Goal: Transaction & Acquisition: Purchase product/service

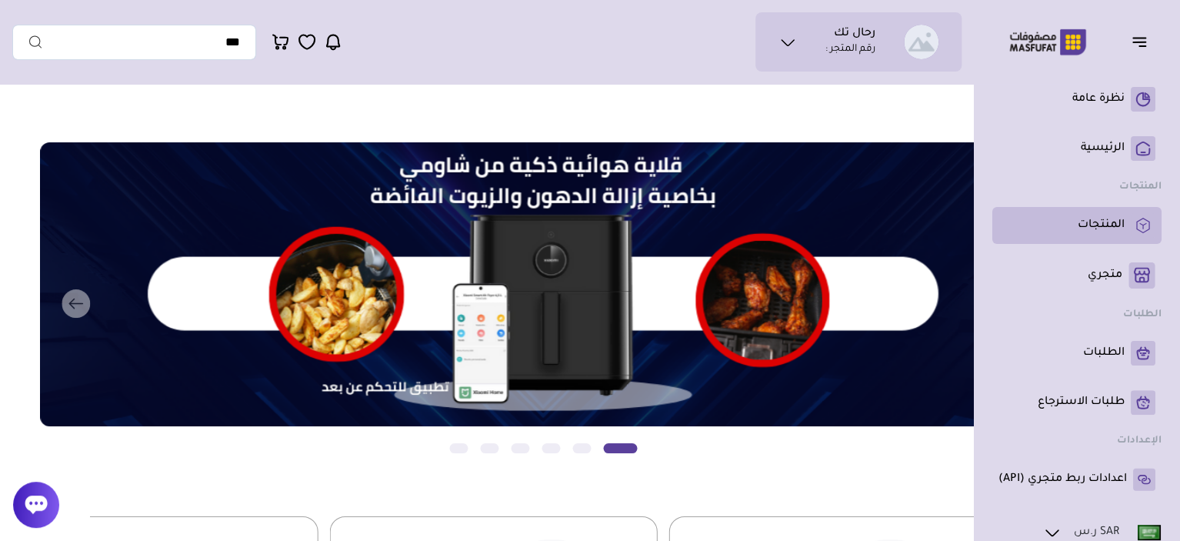
click at [1107, 229] on p "المنتجات" at bounding box center [1101, 225] width 47 height 15
click at [1114, 223] on p "المنتجات" at bounding box center [1101, 225] width 47 height 15
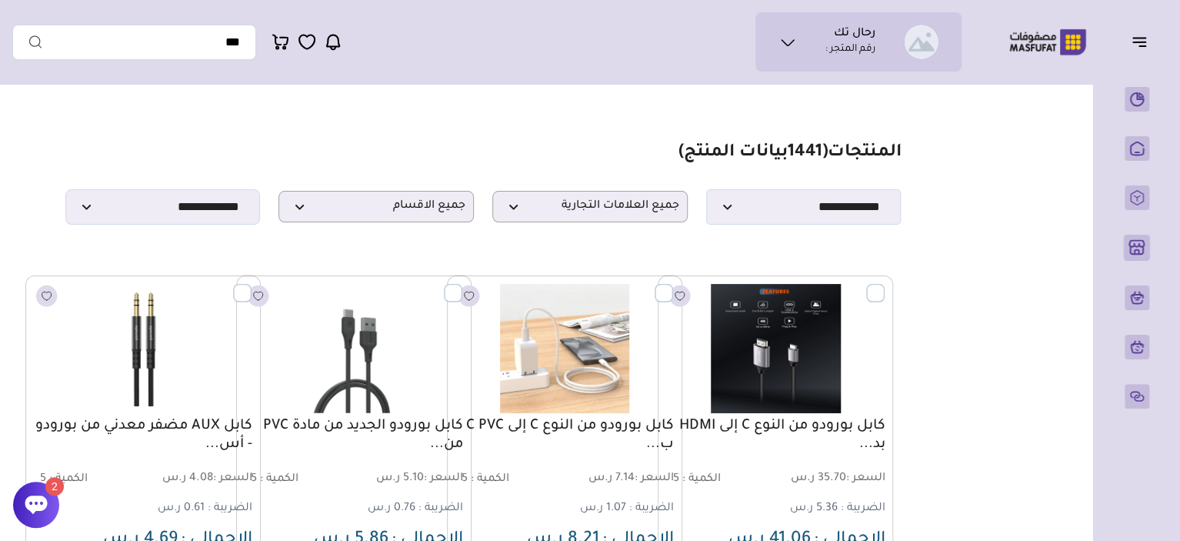
click at [44, 510] on icon at bounding box center [36, 504] width 23 height 23
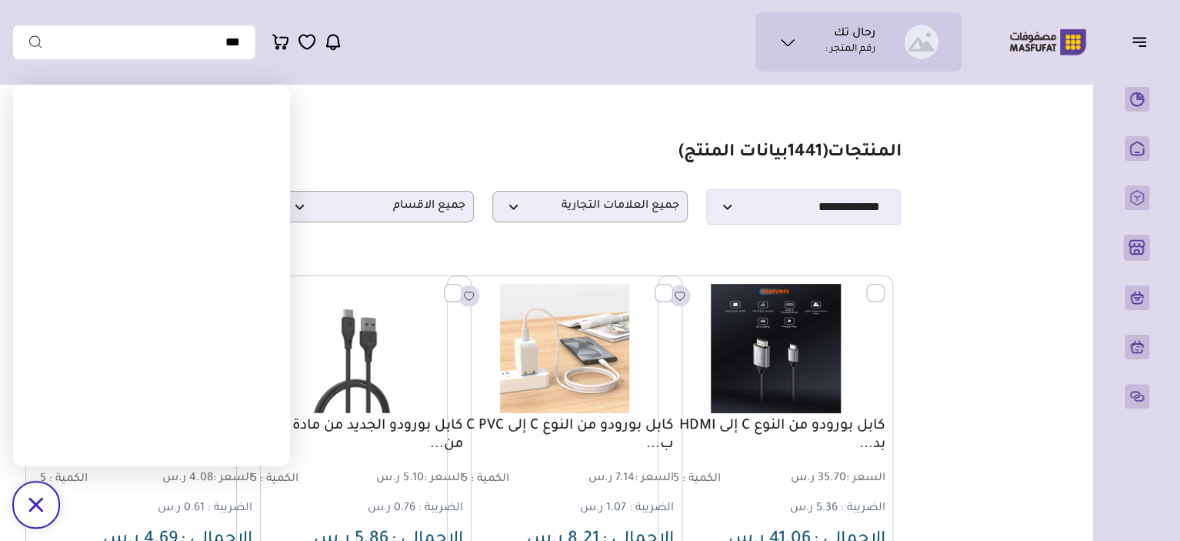
click at [26, 498] on div "/svg>" at bounding box center [36, 505] width 46 height 46
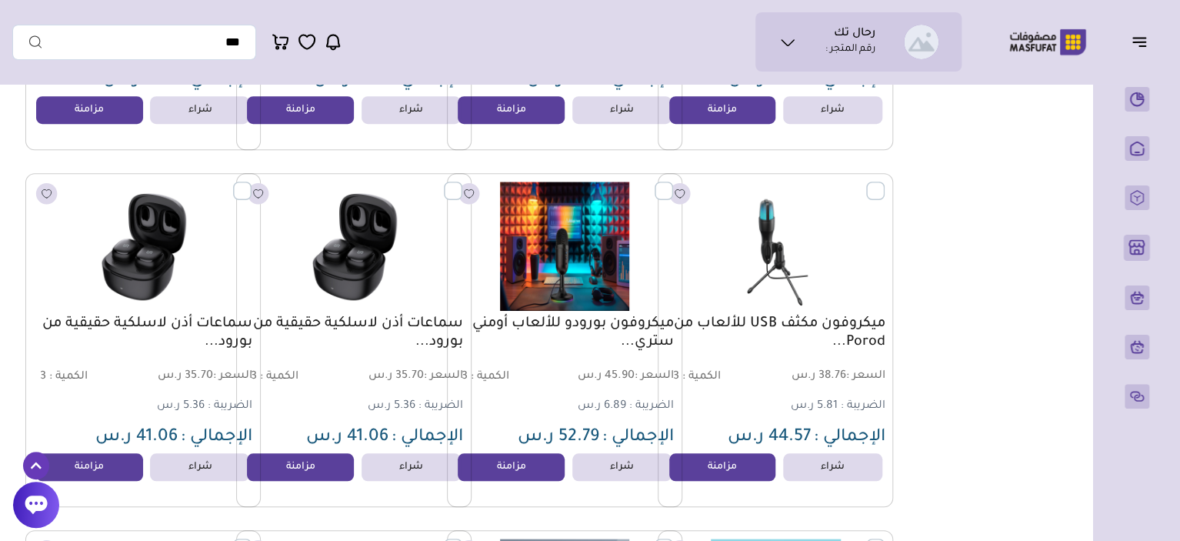
scroll to position [492, 0]
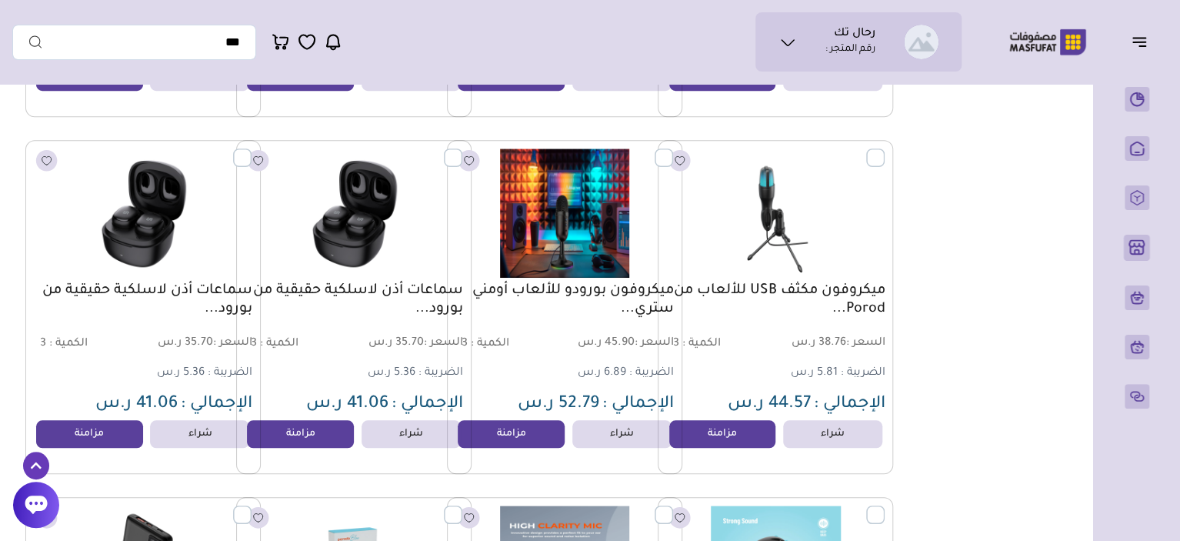
click at [336, 424] on div "سماعات أذن لاسلكية حقيقية من بورود... السعر : 35.70 ر.س الكمية : 3 5.36 ر.س" at bounding box center [353, 307] width 235 height 334
click at [313, 440] on link "مزامنة" at bounding box center [300, 434] width 117 height 31
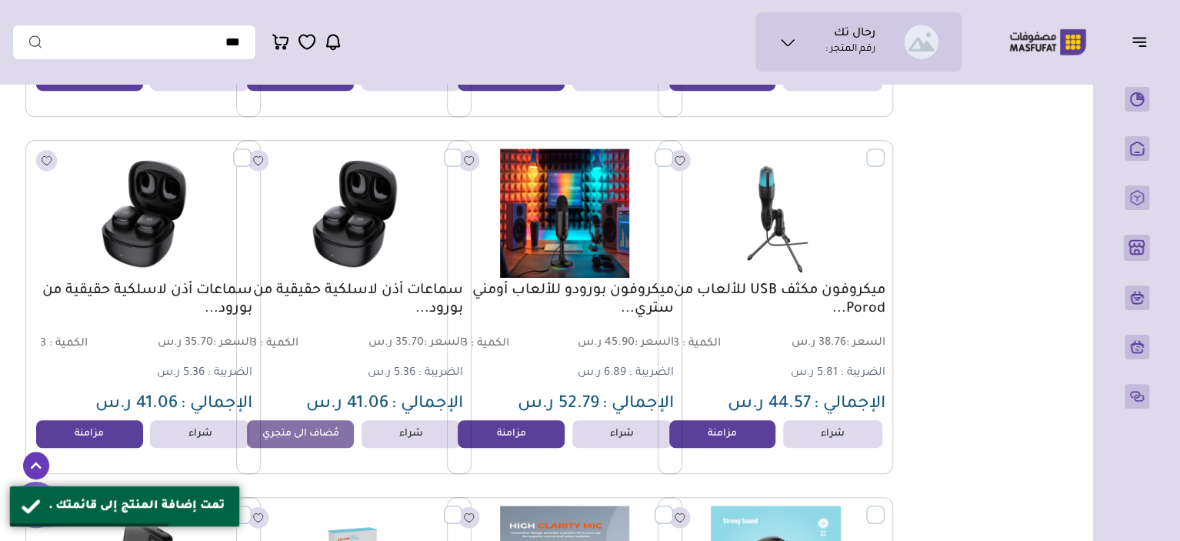
click at [1133, 50] on icon "button" at bounding box center [1139, 41] width 18 height 18
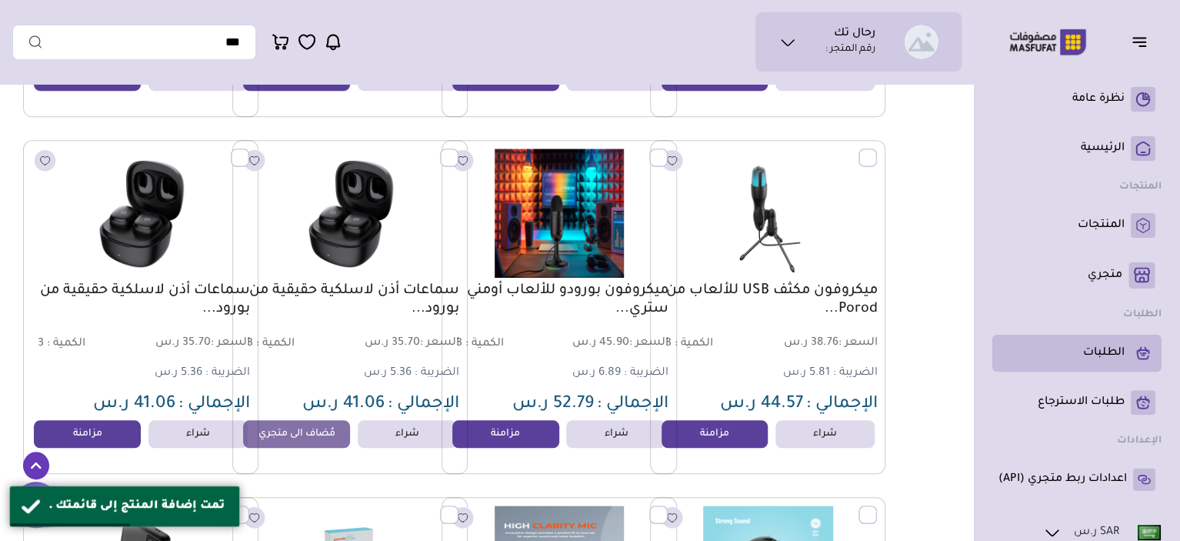
click at [1123, 360] on p "الطلبات" at bounding box center [1104, 352] width 42 height 15
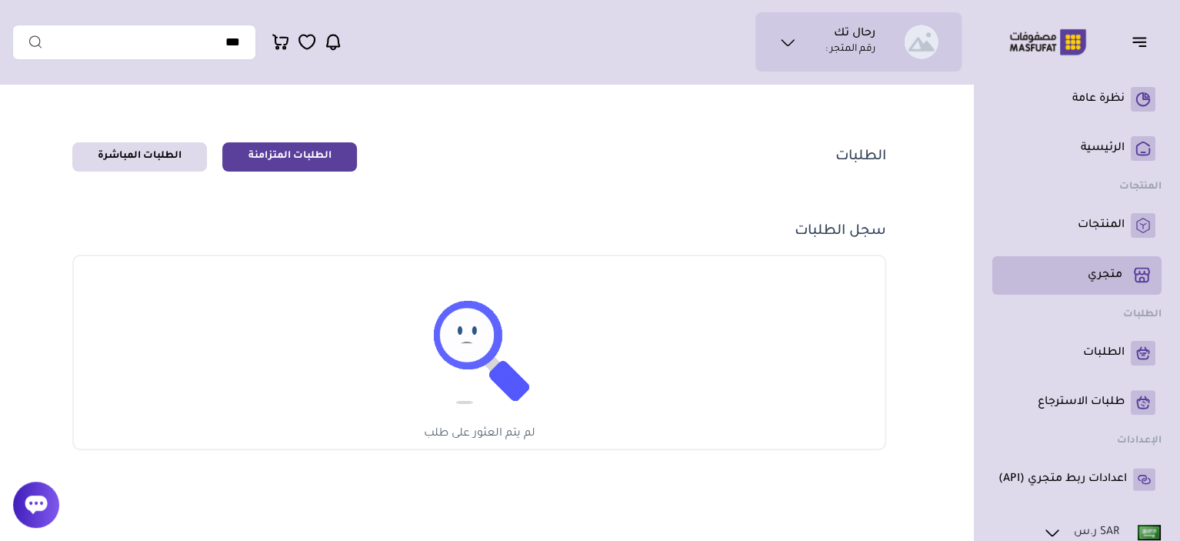
click at [1110, 274] on p "متجري ( 0 )" at bounding box center [1105, 275] width 35 height 15
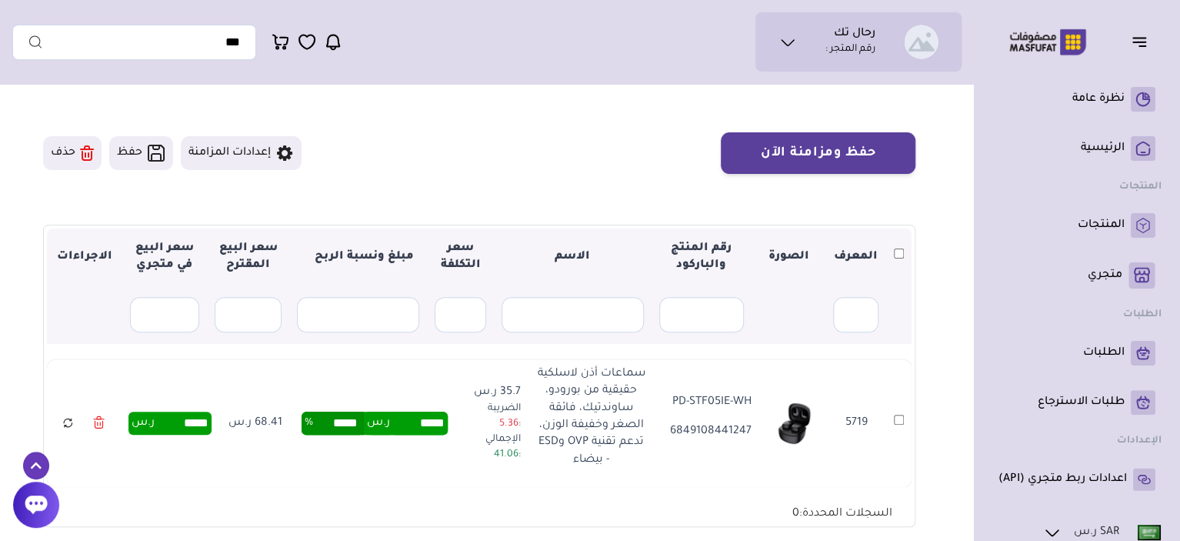
scroll to position [92, 0]
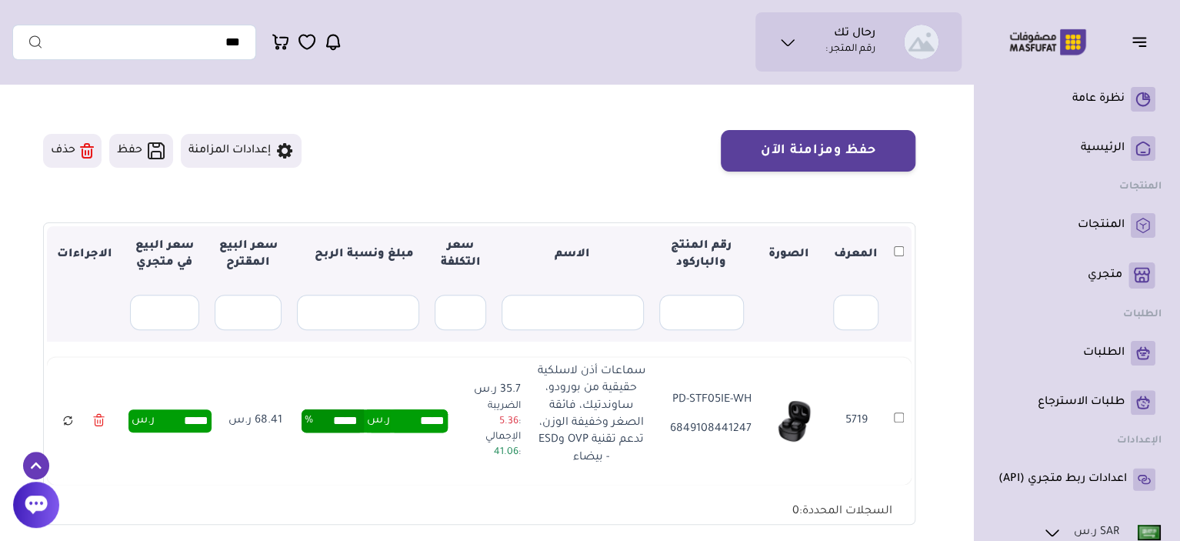
drag, startPoint x: 640, startPoint y: 372, endPoint x: 552, endPoint y: 459, distance: 124.0
click at [552, 459] on p "سماعات أذن لاسلكية حقيقية من بورودو، ساوندتيك، فائقة الصغر وخفيفة الوزن، تدعم ت…" at bounding box center [590, 414] width 111 height 103
copy p "سماعات أذن لاسلكية حقيقية من بورودو، ساوندتيك، فائقة الصغر وخفيفة الوزن، تدعم ت…"
click at [637, 122] on section "متجري المنتجات المختارة المنتجات المتزامنة المنتجات غير المتزامنة حفظ ومزامنة ا…" at bounding box center [479, 287] width 934 height 576
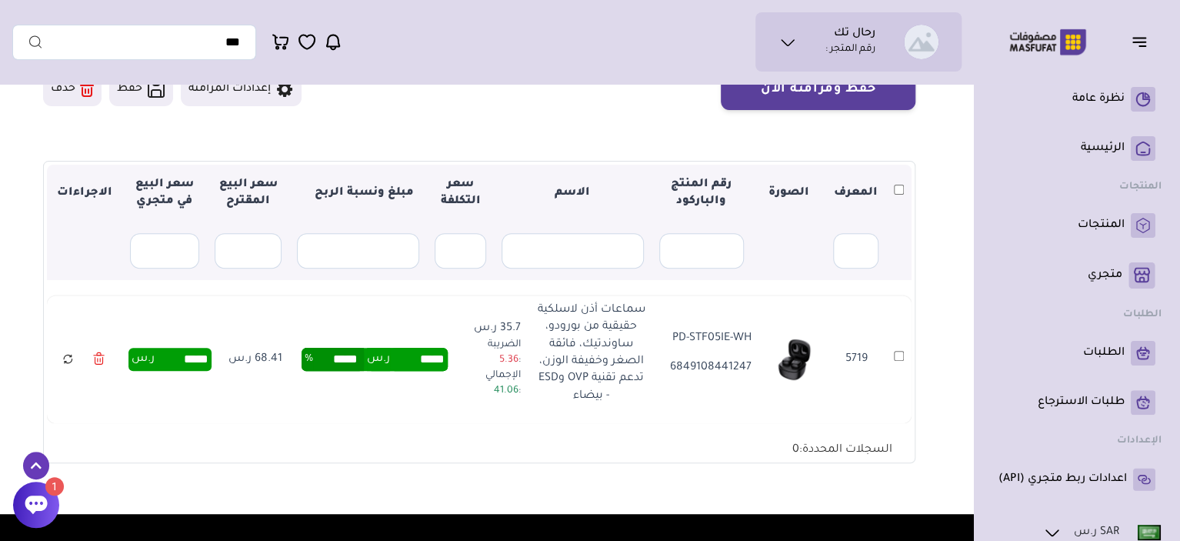
scroll to position [185, 0]
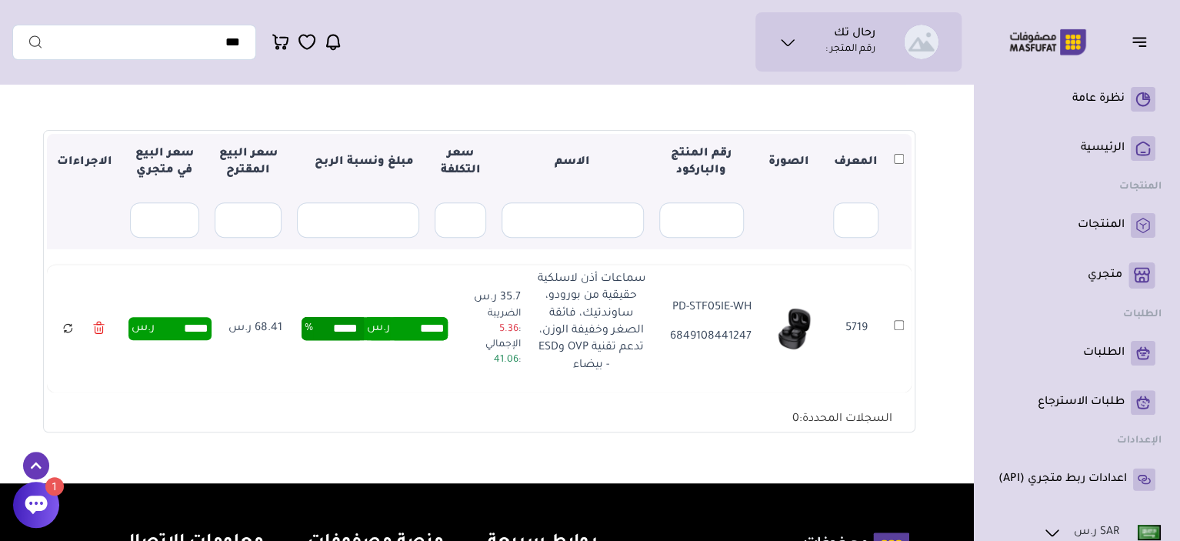
click at [809, 326] on img at bounding box center [793, 328] width 49 height 49
click at [797, 334] on img at bounding box center [793, 328] width 49 height 49
click at [199, 321] on input "*****" at bounding box center [182, 328] width 54 height 17
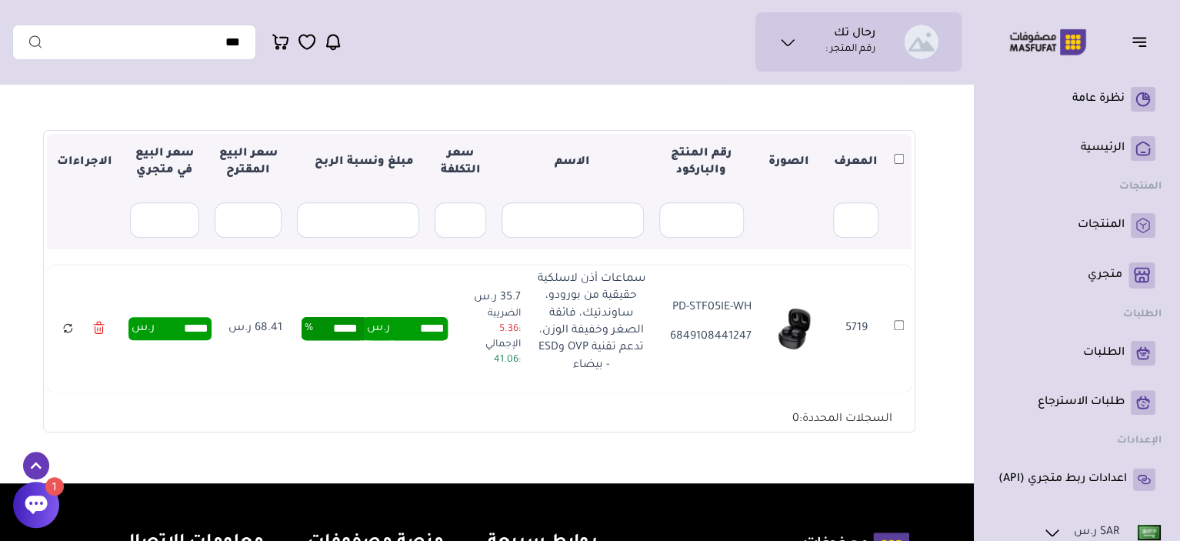
click at [199, 321] on input "*****" at bounding box center [182, 328] width 54 height 17
type input "**"
type input "*****"
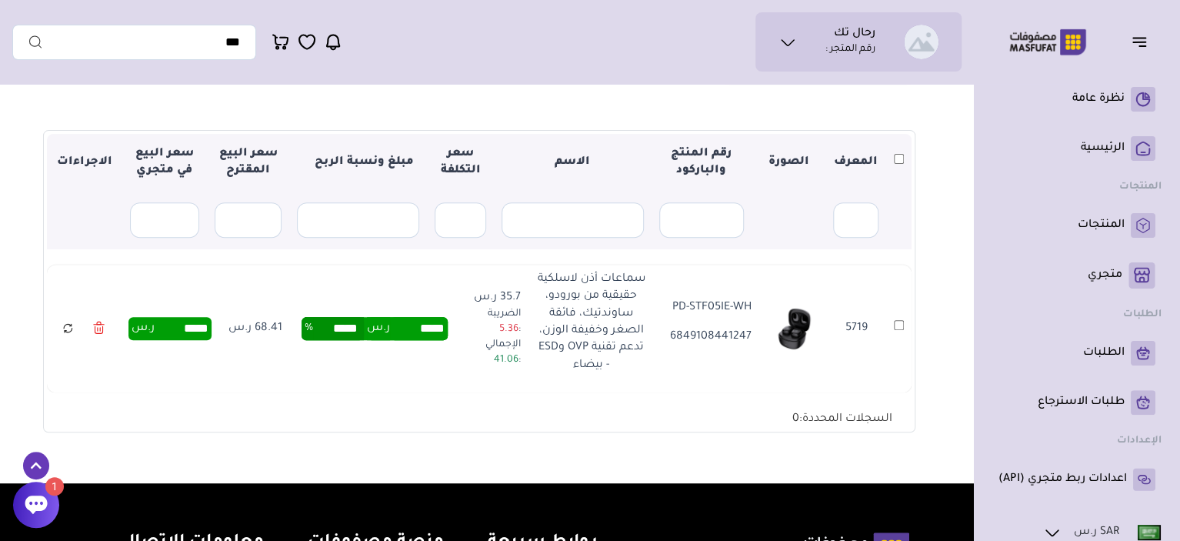
click at [252, 394] on div "▼ المعرف الصورة رقم المنتج والباركود الاسم سعر التكلفة مبلغ ونسبة الربح سعر الب…" at bounding box center [479, 281] width 865 height 295
click at [960, 359] on div "متجري المنتجات المختارة المنتجات المتزامنة المنتجات غير المتزامنة حفظ ومزامنة ا…" at bounding box center [590, 195] width 1156 height 576
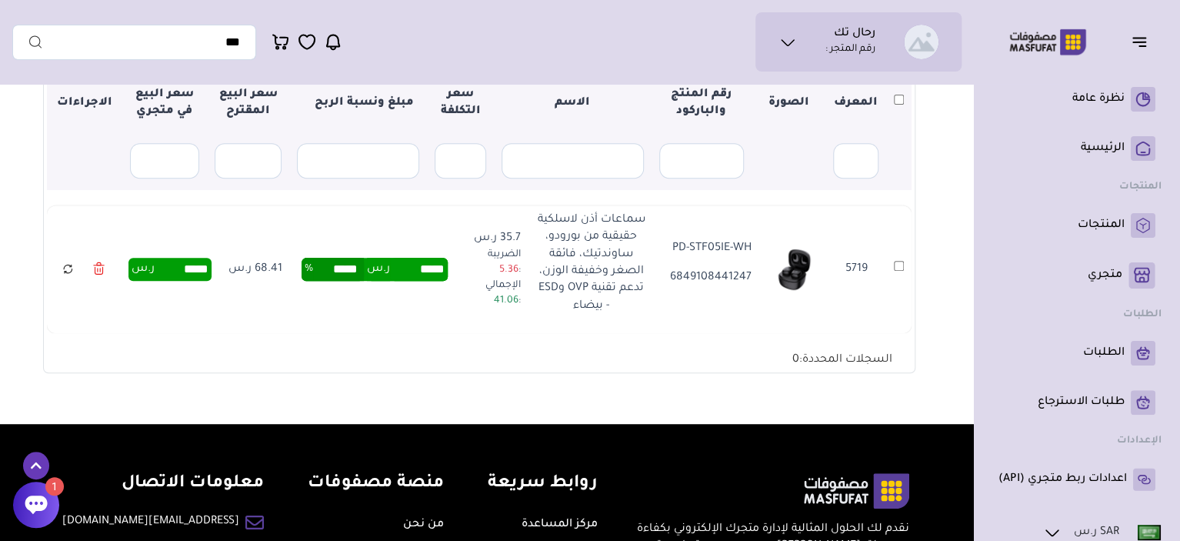
scroll to position [215, 0]
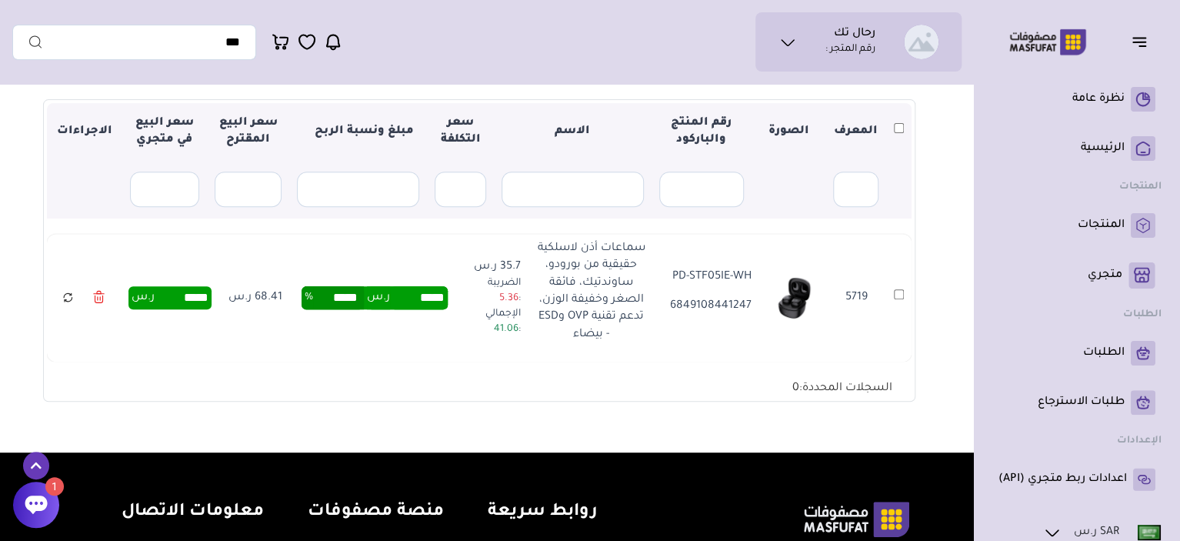
click at [187, 295] on input "*****" at bounding box center [182, 297] width 54 height 17
type input "**"
type input "*****"
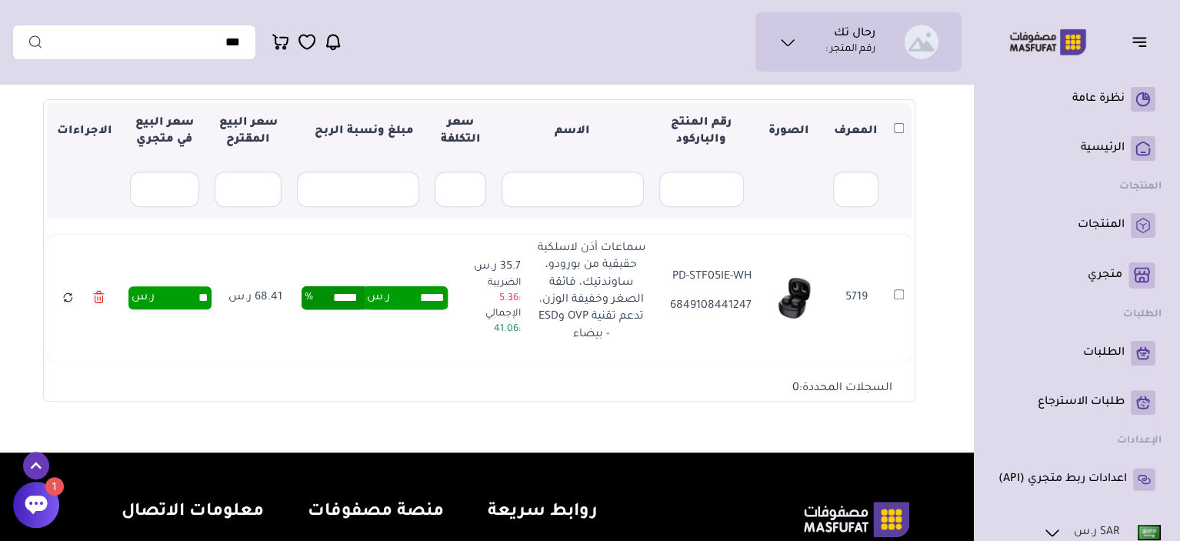
type input "*****"
click at [268, 385] on div "▼ المعرف الصورة رقم المنتج والباركود الاسم سعر التكلفة مبلغ ونسبة الربح سعر الب…" at bounding box center [479, 250] width 865 height 295
click at [923, 222] on section "متجري المنتجات المختارة المنتجات المتزامنة المنتجات غير المتزامنة حفظ ومزامنة ا…" at bounding box center [479, 164] width 934 height 576
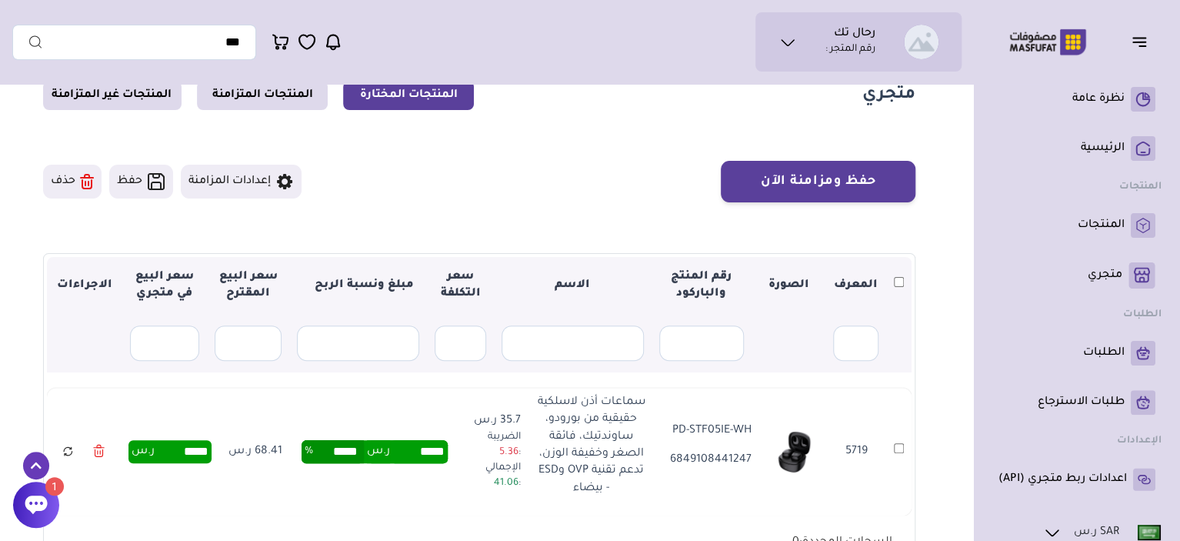
scroll to position [62, 0]
click at [826, 187] on button "حفظ ومزامنة الآن" at bounding box center [818, 182] width 195 height 42
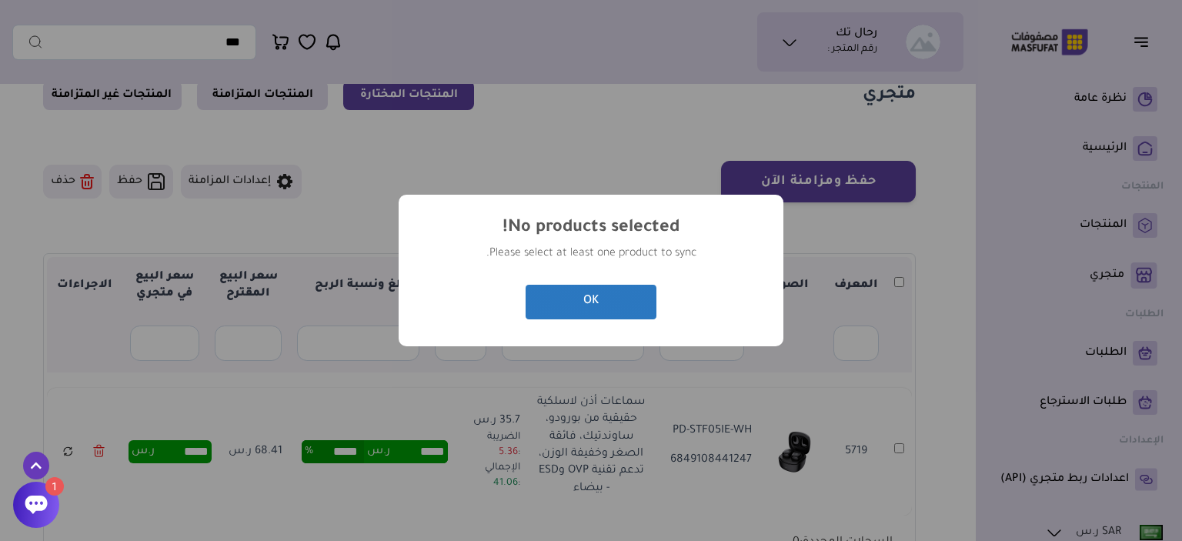
click at [616, 300] on button "OK" at bounding box center [590, 302] width 131 height 35
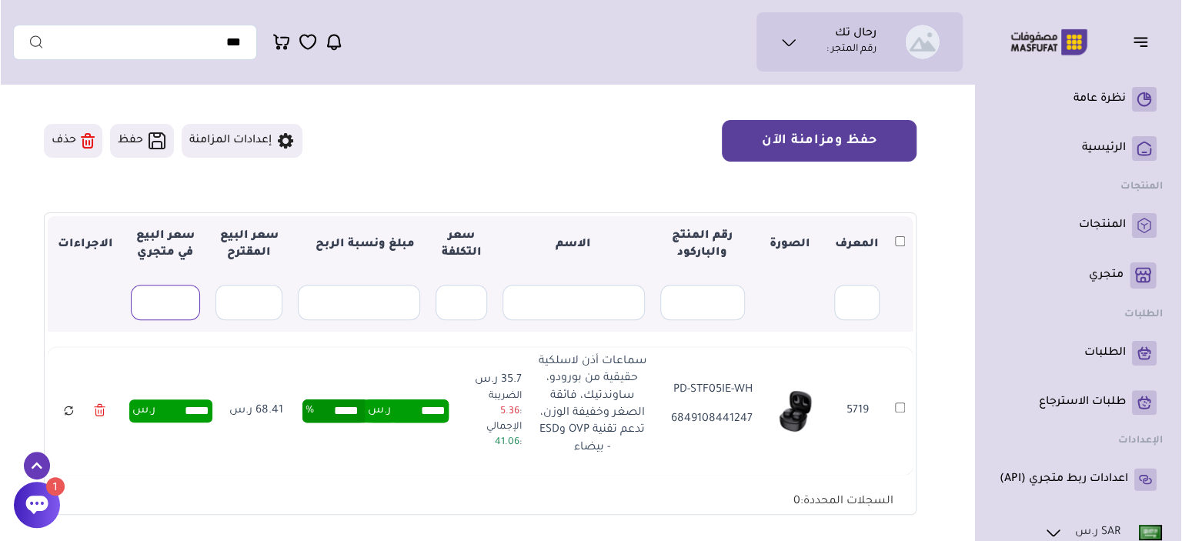
scroll to position [123, 0]
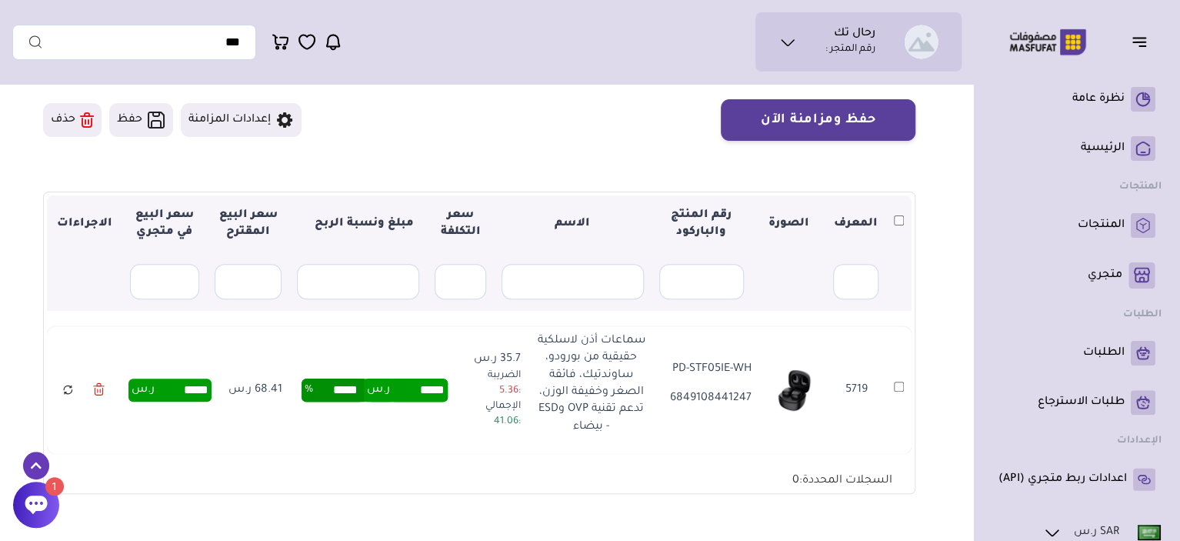
click at [72, 385] on icon at bounding box center [68, 389] width 12 height 19
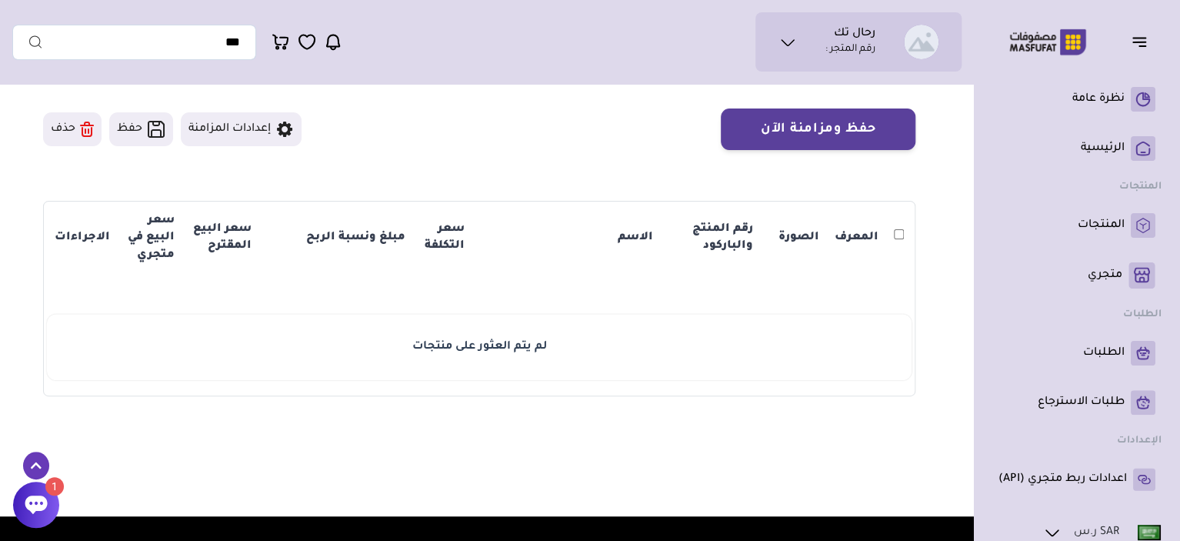
scroll to position [123, 0]
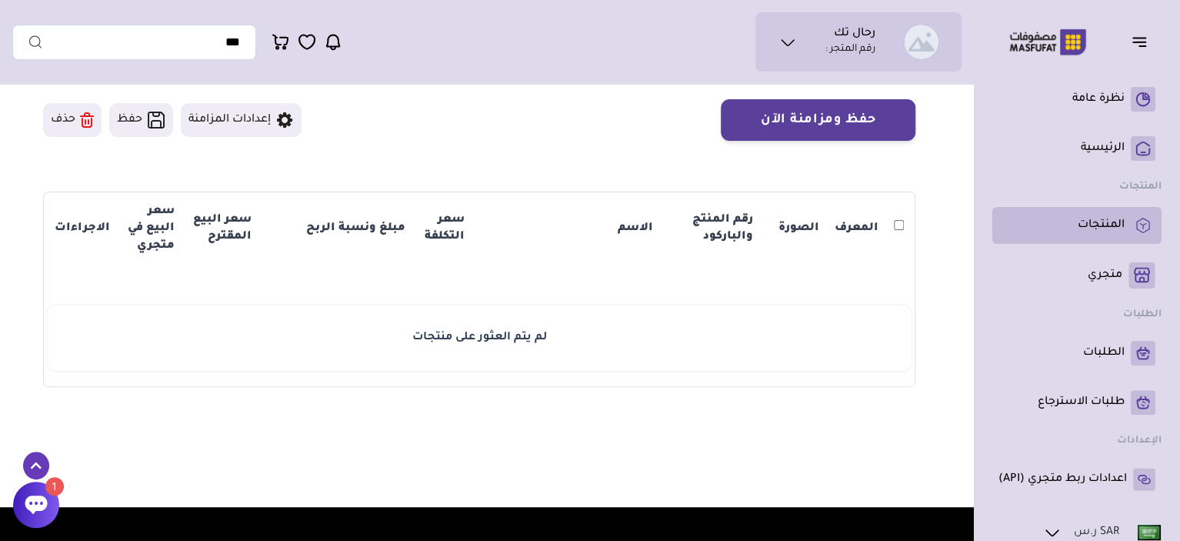
click at [1123, 229] on p "المنتجات" at bounding box center [1101, 225] width 47 height 15
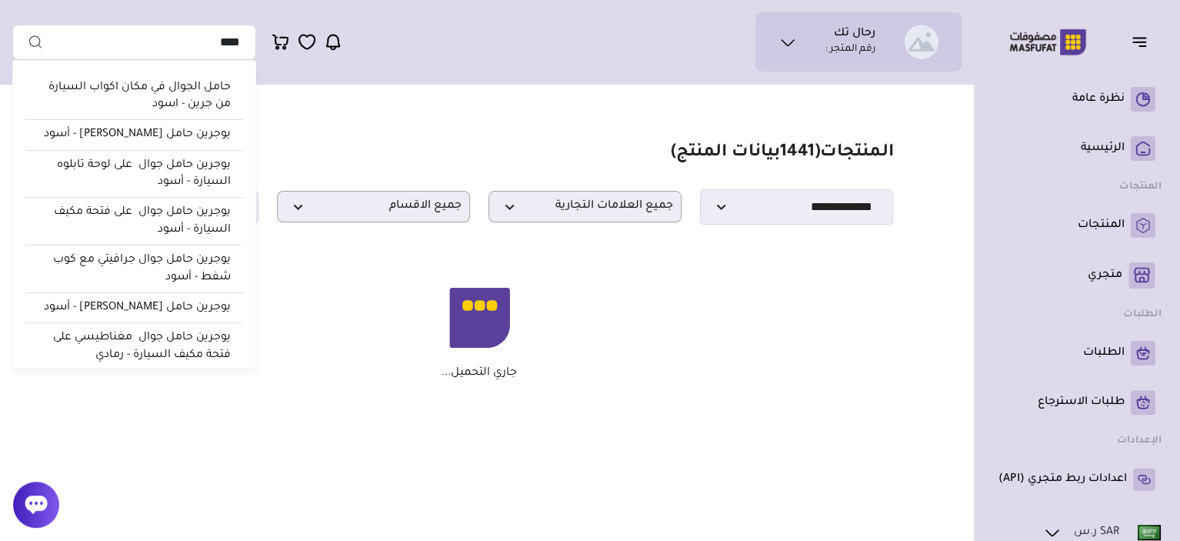
type input "****"
click at [12, 25] on button "submit" at bounding box center [27, 42] width 31 height 35
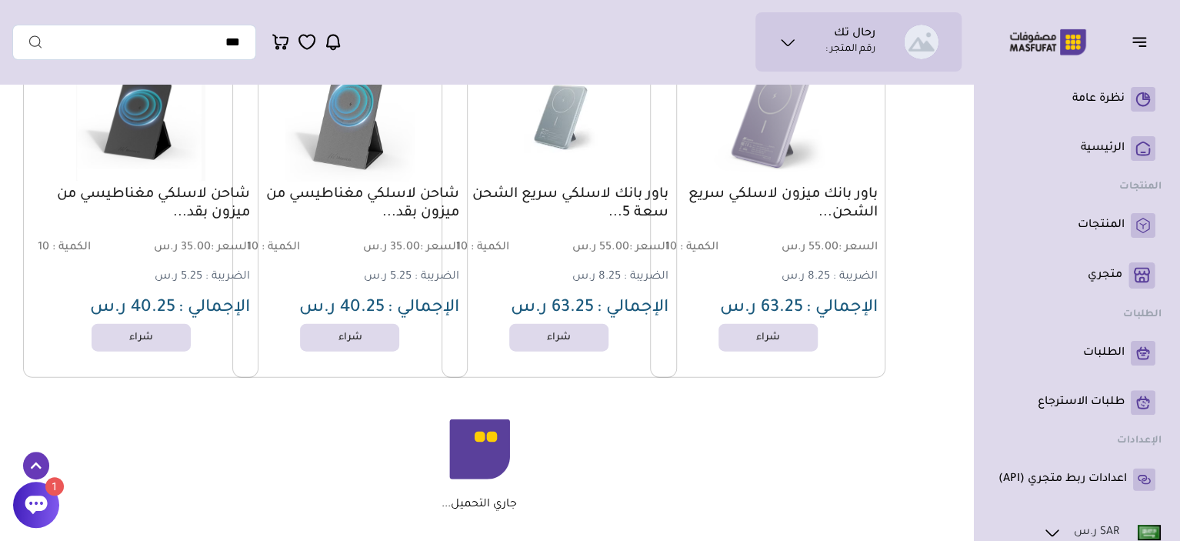
scroll to position [1662, 0]
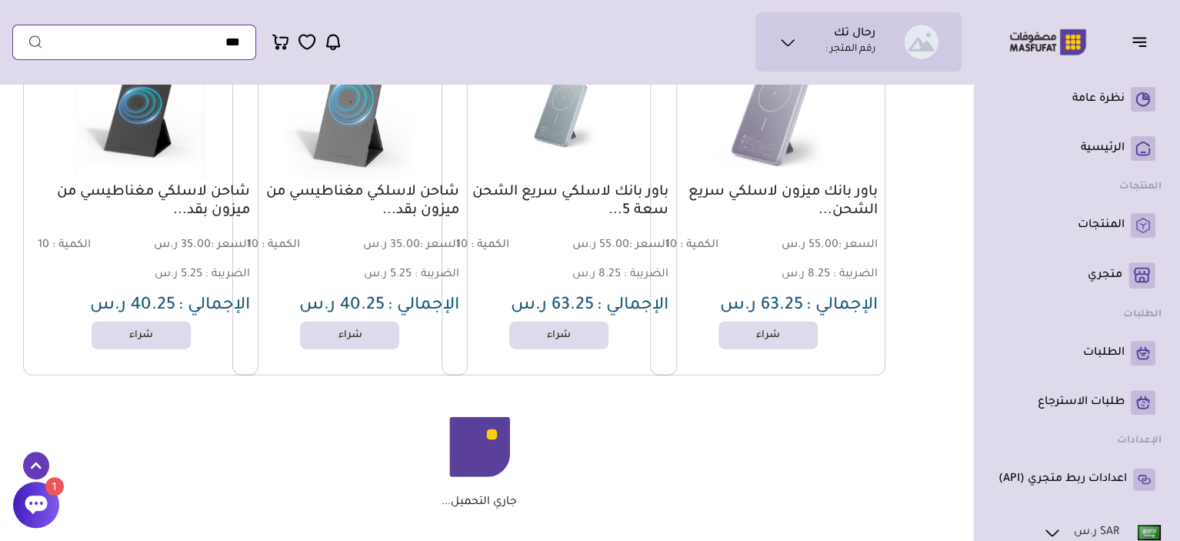
click at [212, 50] on input "text" at bounding box center [134, 42] width 244 height 35
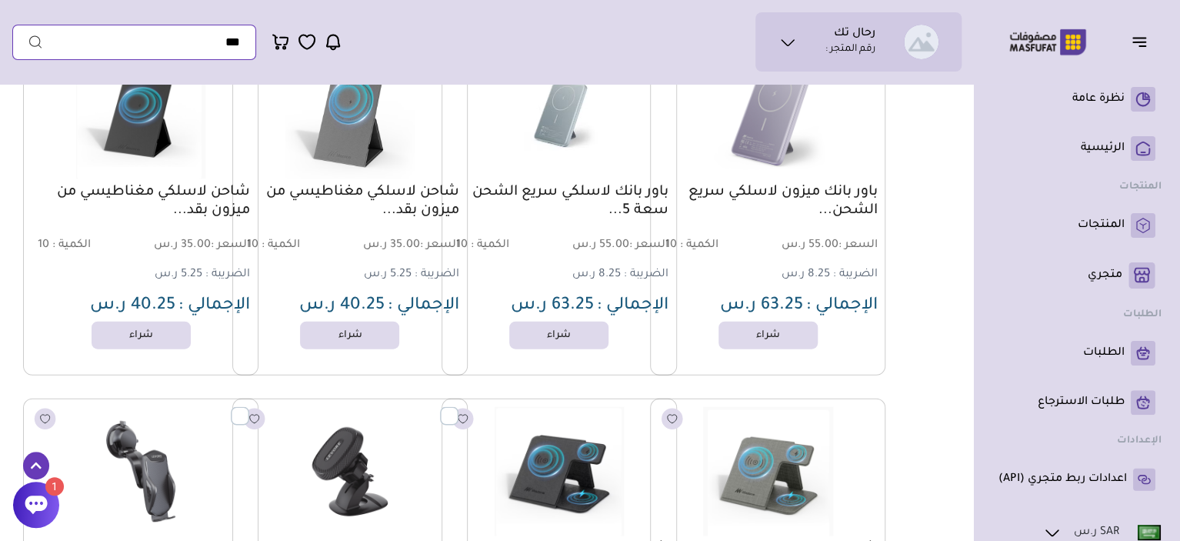
click at [216, 42] on input "text" at bounding box center [134, 42] width 244 height 35
click at [225, 39] on input "text" at bounding box center [134, 42] width 244 height 35
click at [226, 43] on input "text" at bounding box center [134, 42] width 244 height 35
click at [222, 46] on input "text" at bounding box center [134, 42] width 244 height 35
type input "**********"
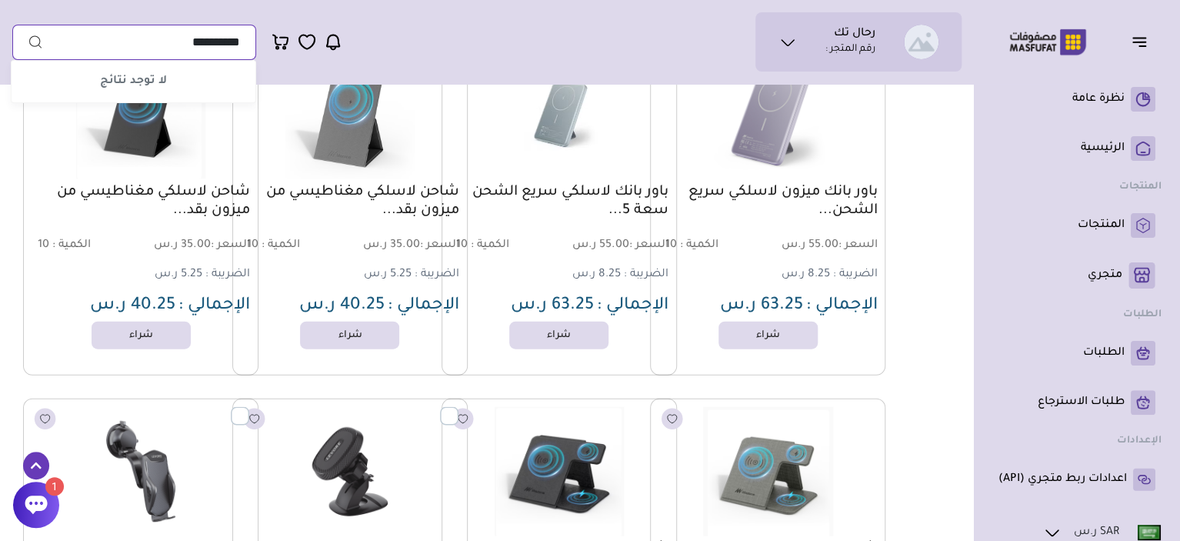
click at [12, 25] on button "submit" at bounding box center [27, 42] width 31 height 35
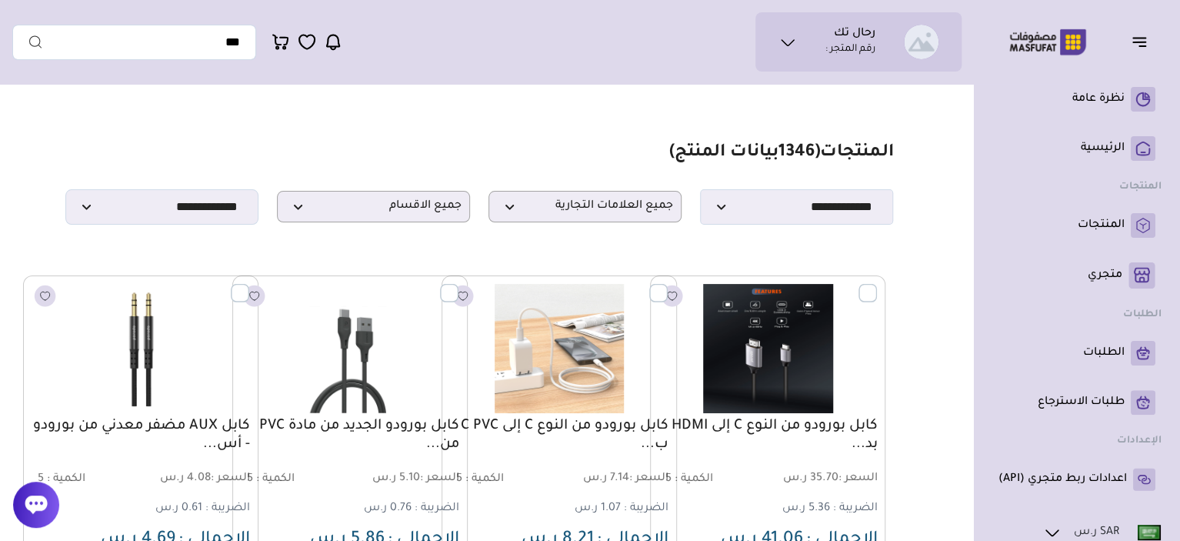
click at [457, 221] on p "جميع الاقسام" at bounding box center [373, 207] width 193 height 32
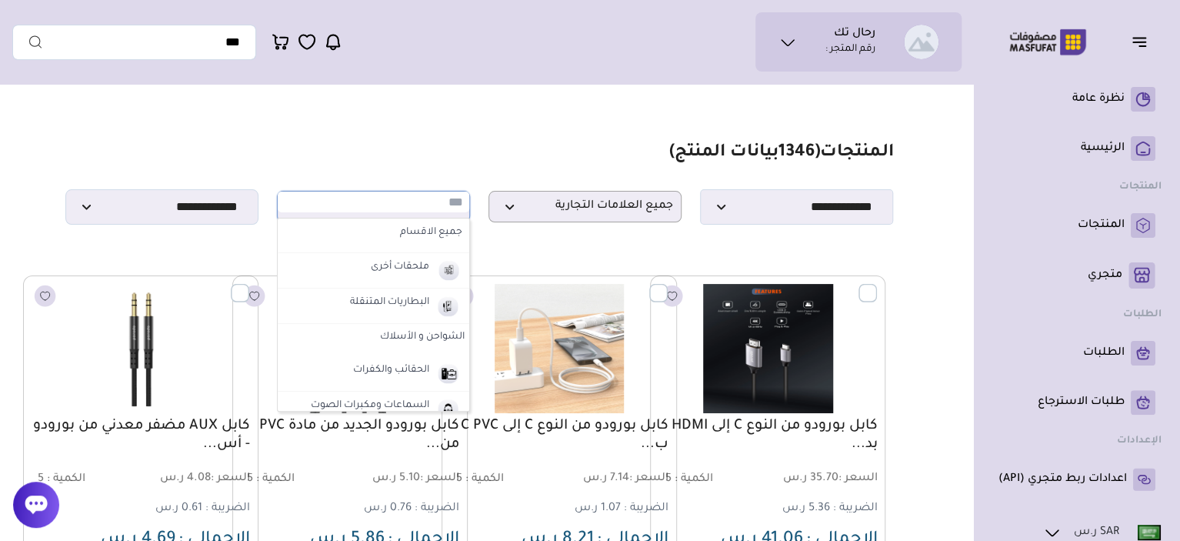
click at [457, 221] on p "جميع الاقسام" at bounding box center [373, 207] width 193 height 32
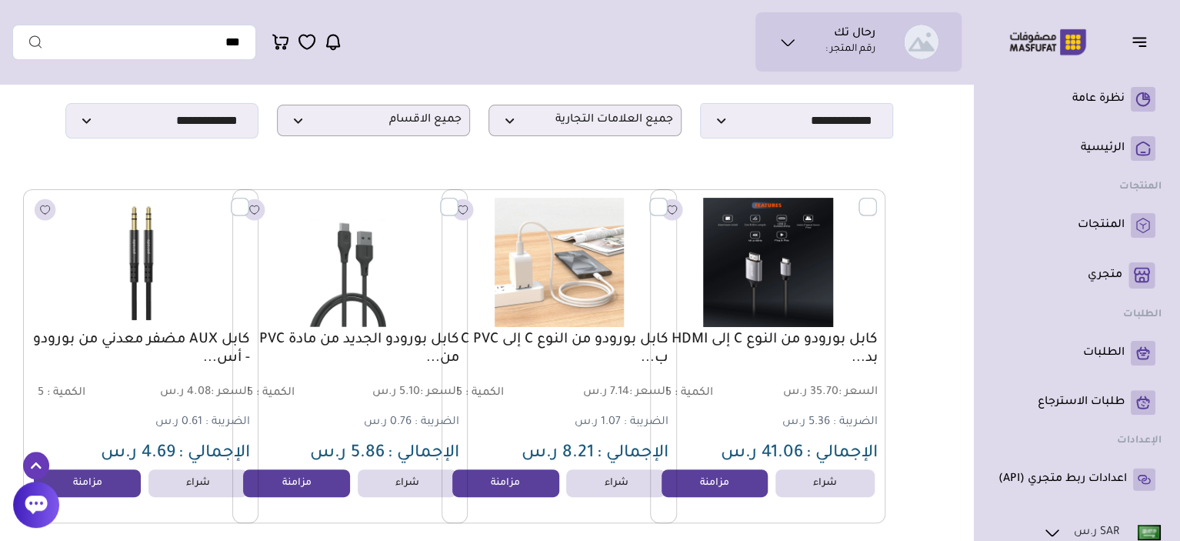
scroll to position [92, 0]
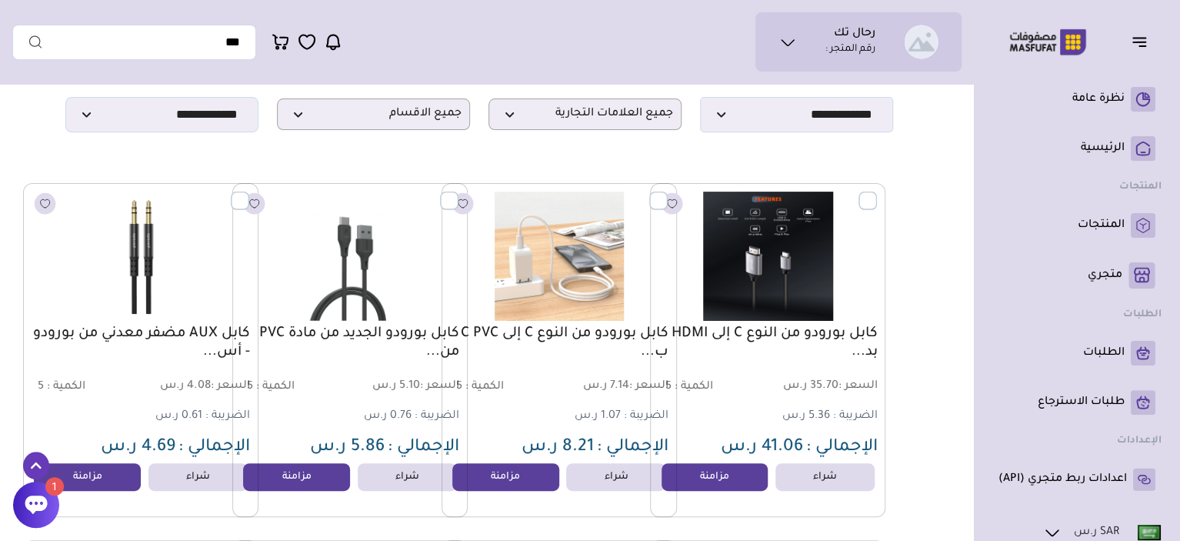
click at [335, 128] on div "سلة التسوق فارغة" at bounding box center [410, 126] width 277 height 42
click at [303, 119] on span "جميع الاقسام" at bounding box center [373, 114] width 176 height 15
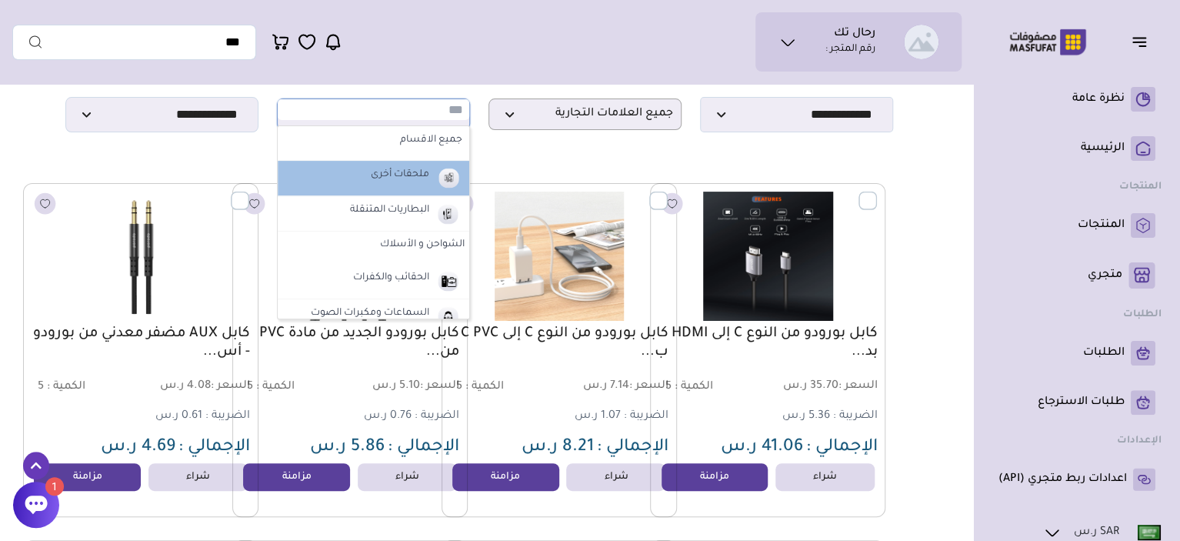
click at [452, 118] on input "text" at bounding box center [374, 109] width 192 height 21
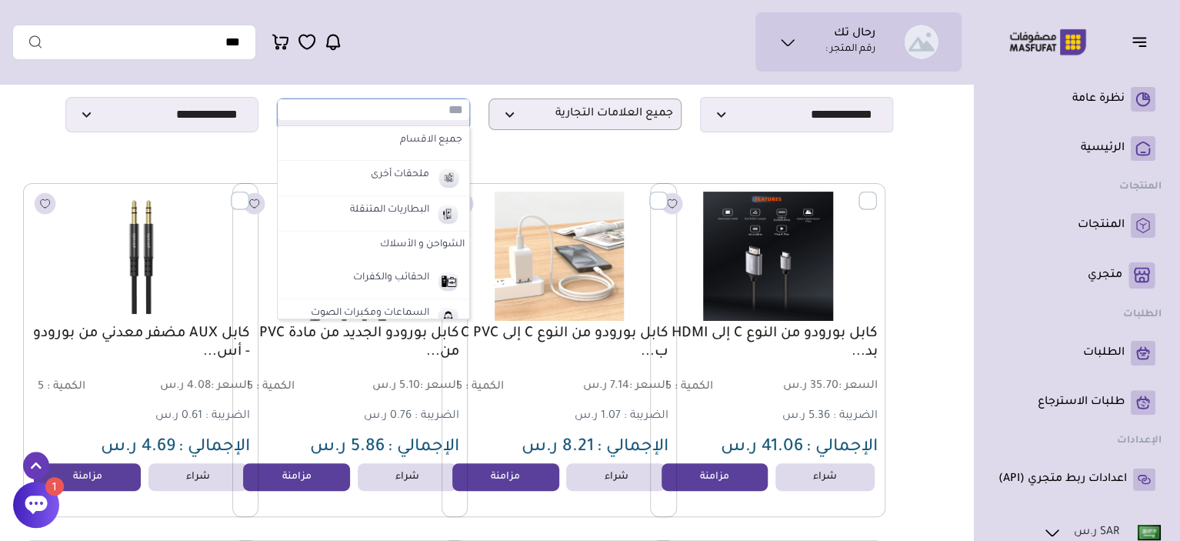
click at [452, 118] on input "text" at bounding box center [374, 109] width 192 height 21
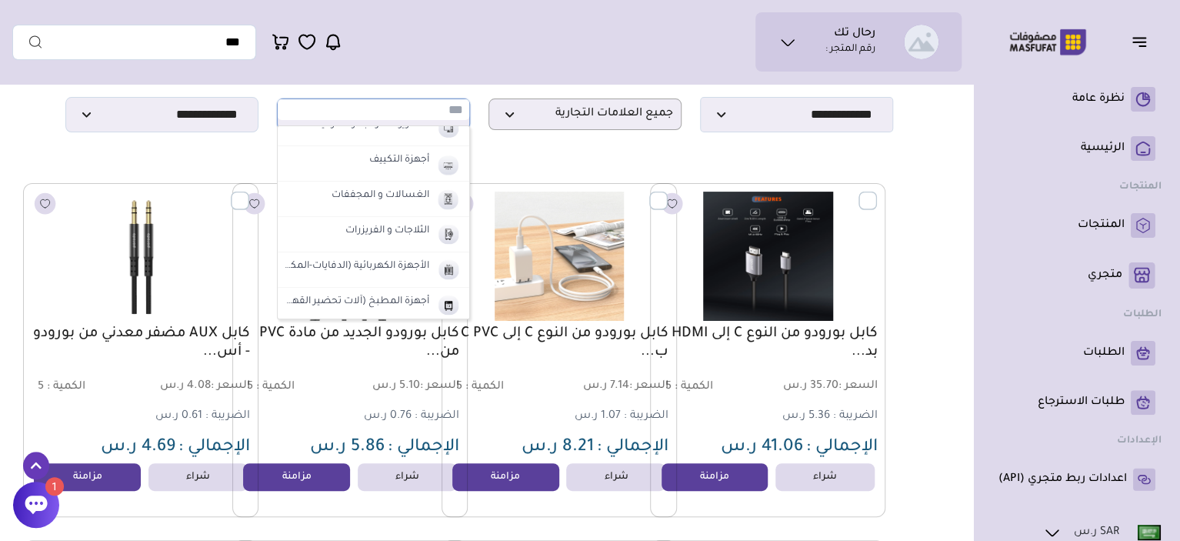
scroll to position [632, 0]
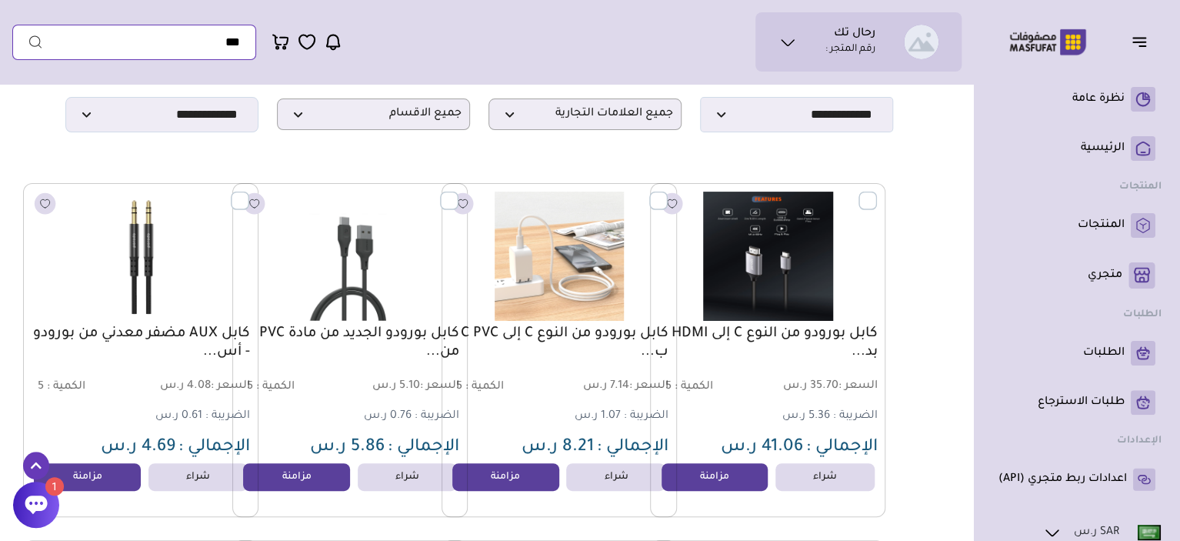
click at [229, 52] on input "text" at bounding box center [134, 42] width 244 height 35
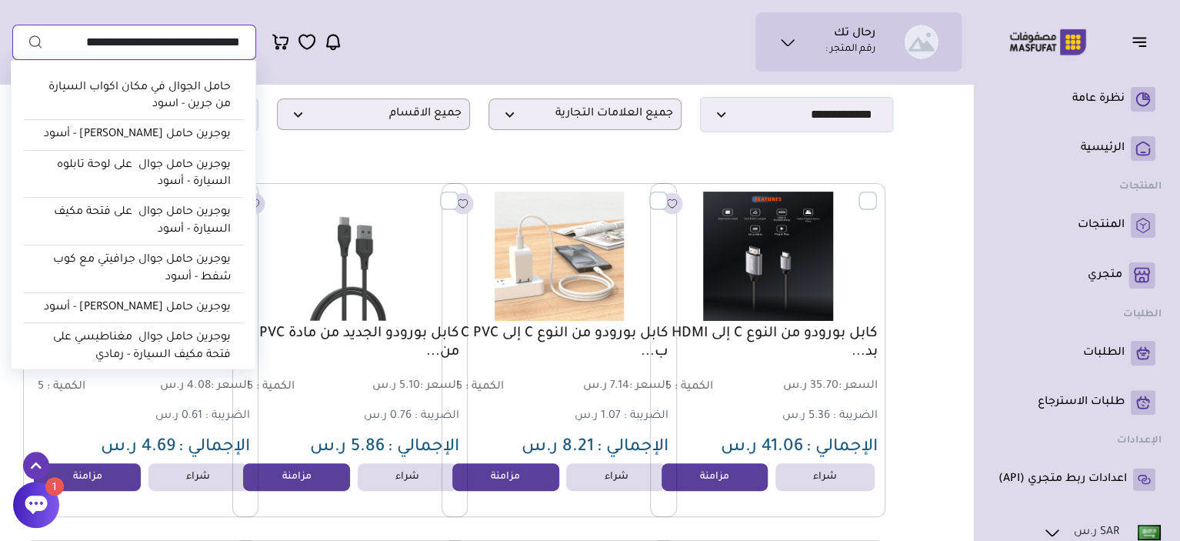
type input "**********"
drag, startPoint x: 42, startPoint y: 274, endPoint x: 158, endPoint y: 119, distance: 193.0
click at [161, 194] on ul "حامل الجوال في مكان اكواب السيارة من جرين - اسود يوجرين حامل جوال مغناطيسي - أس…" at bounding box center [133, 293] width 219 height 440
click at [94, 39] on input "**********" at bounding box center [134, 42] width 244 height 35
